Goal: Transaction & Acquisition: Book appointment/travel/reservation

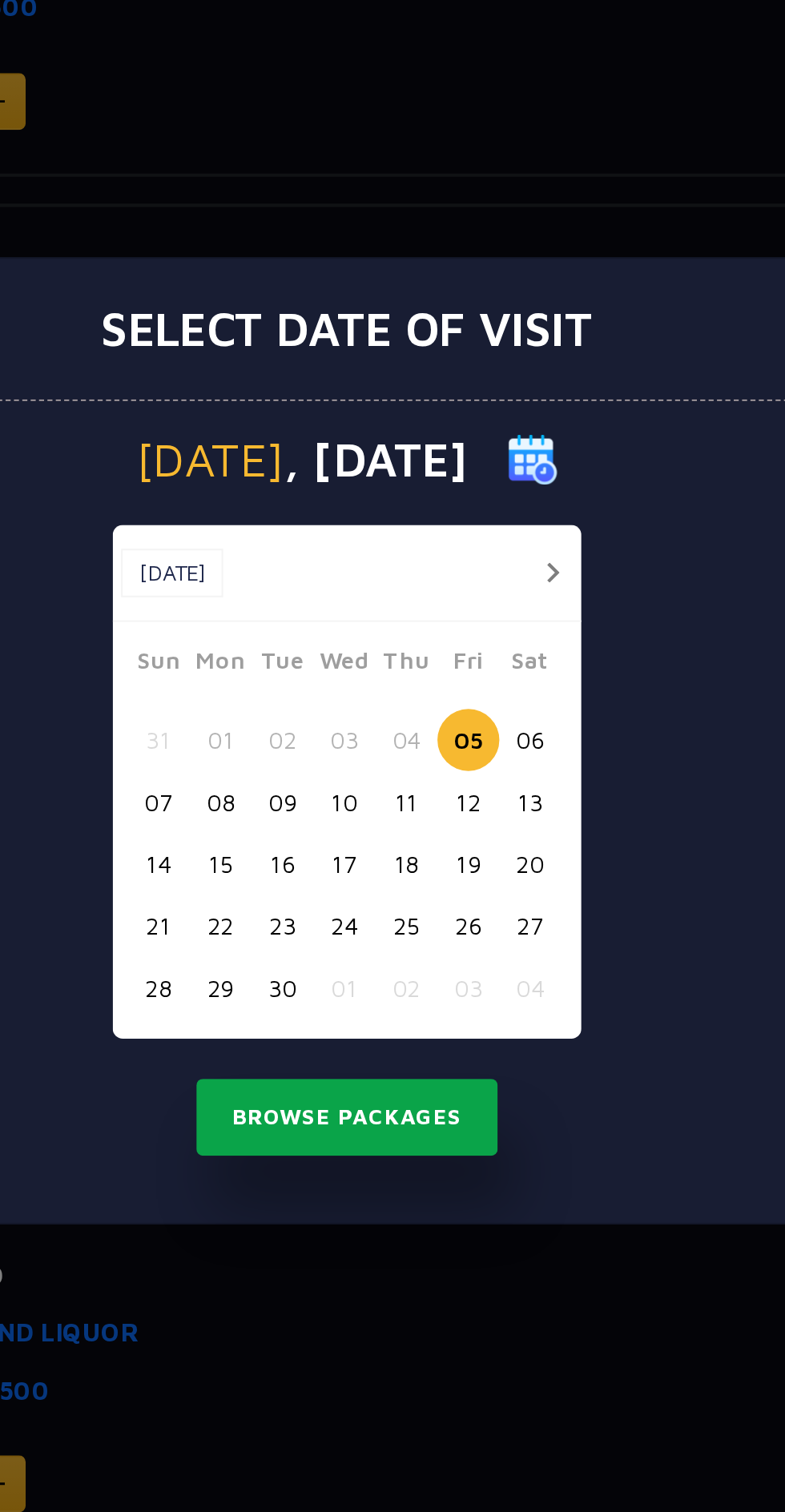
click at [421, 940] on button "Browse Packages" at bounding box center [392, 936] width 144 height 37
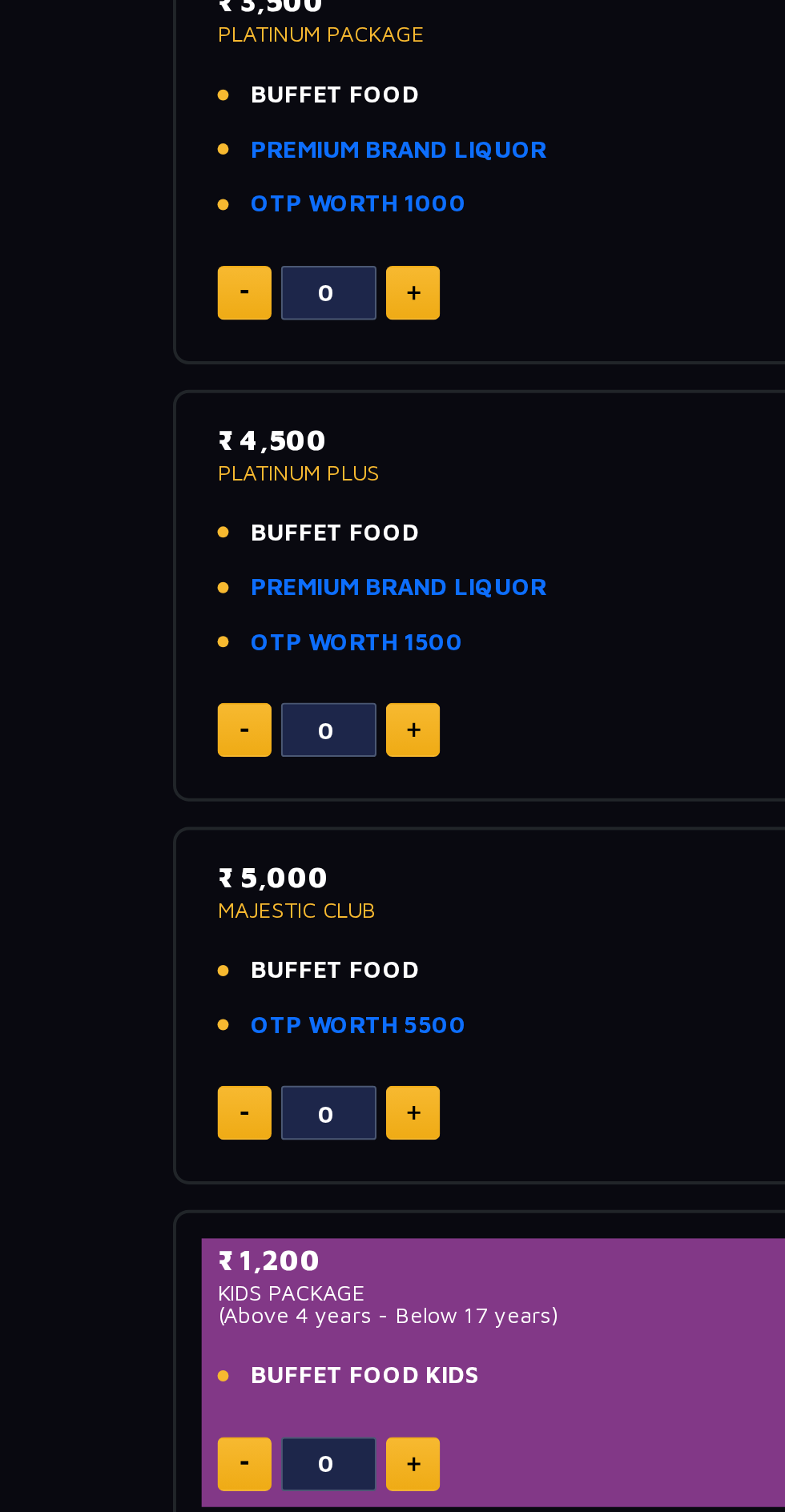
scroll to position [329, 0]
click at [225, 975] on img at bounding box center [225, 976] width 7 height 8
type input "1"
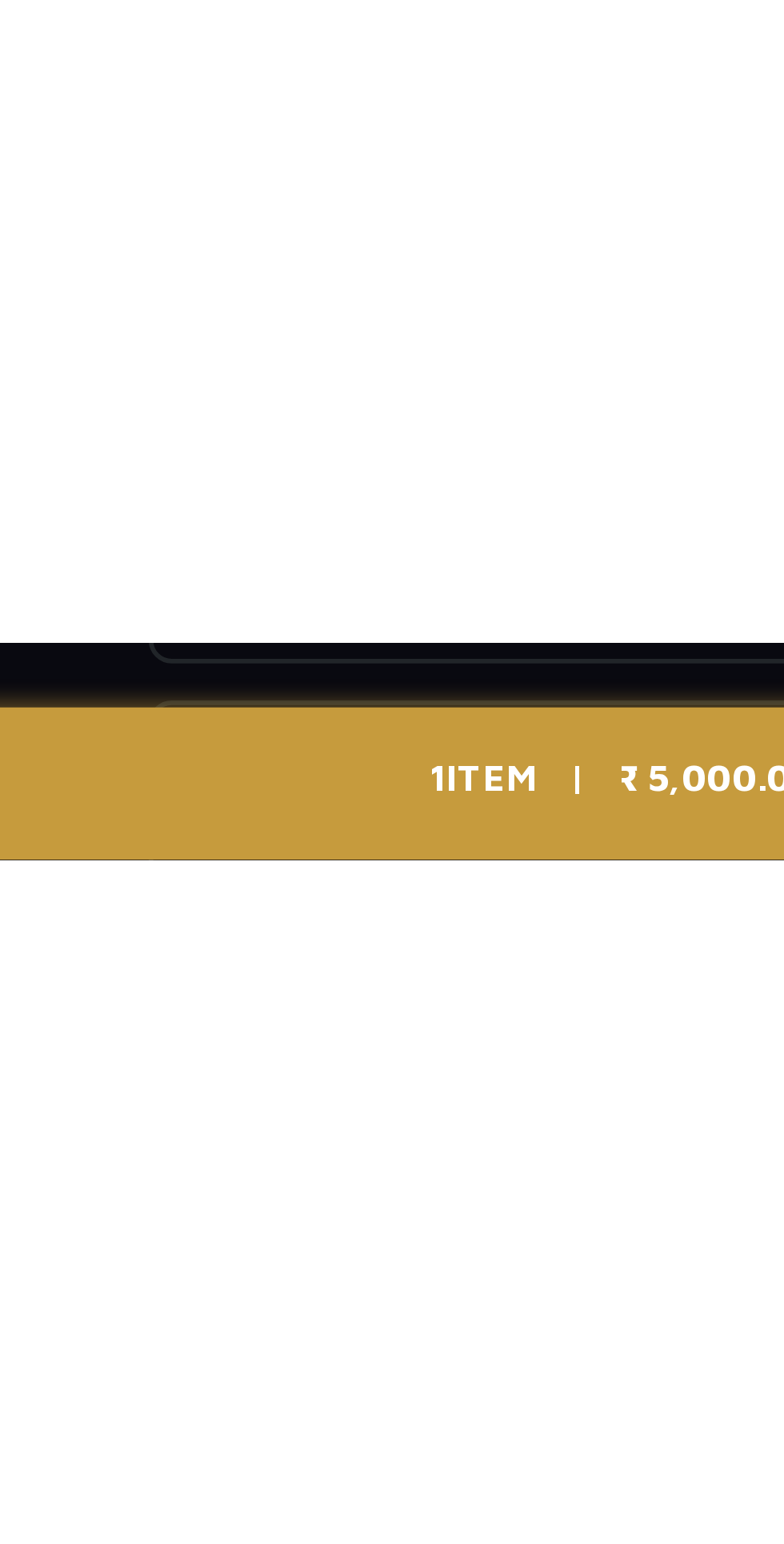
scroll to position [0, 0]
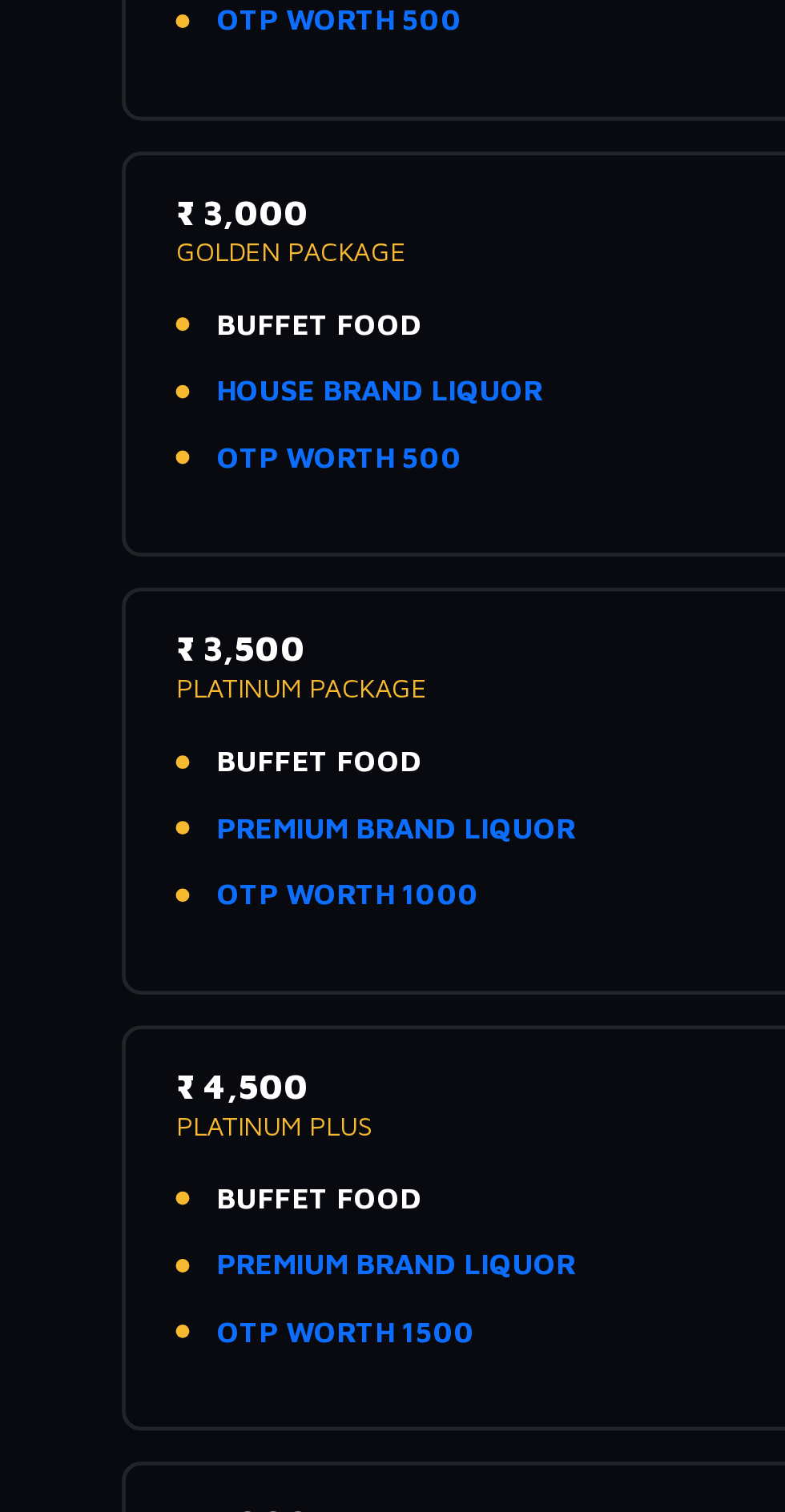
click at [272, 956] on link "PREMIUM BRAND LIQUOR" at bounding box center [228, 950] width 149 height 18
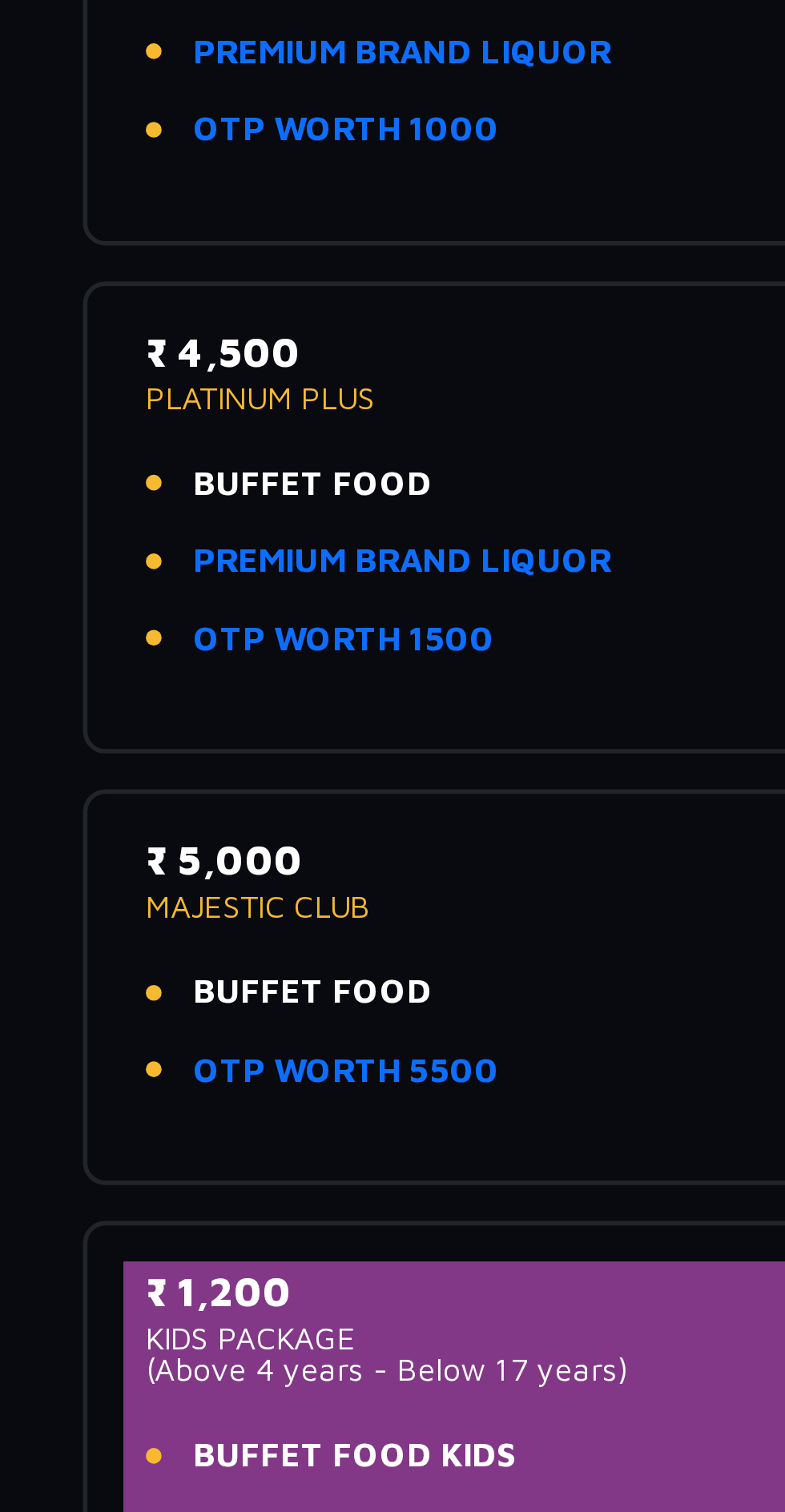
click at [194, 950] on link "PREMIUM BRAND LIQUOR" at bounding box center [228, 950] width 149 height 18
